Goal: Obtain resource: Download file/media

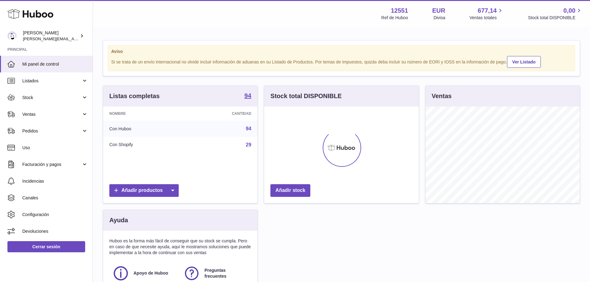
scroll to position [97, 155]
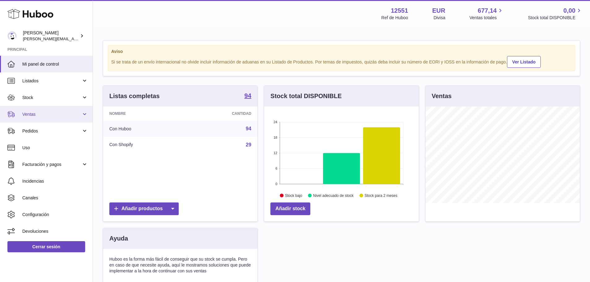
click at [25, 111] on link "Ventas" at bounding box center [46, 114] width 93 height 17
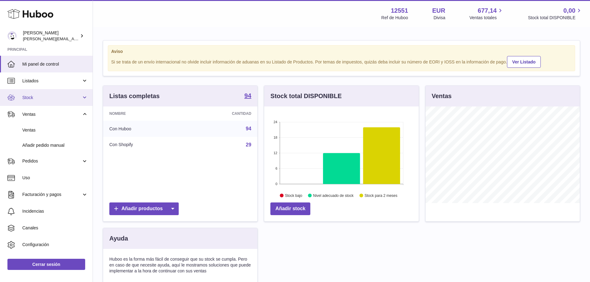
click at [21, 100] on link "Stock" at bounding box center [46, 97] width 93 height 17
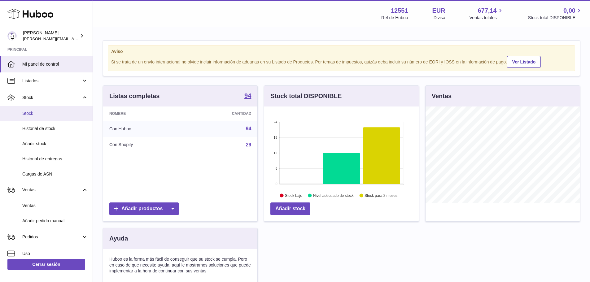
click at [29, 116] on span "Stock" at bounding box center [55, 114] width 66 height 6
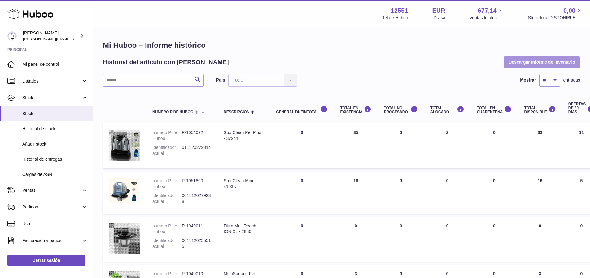
click at [526, 61] on button "Descargar Informe de inventario" at bounding box center [542, 61] width 77 height 11
